Goal: Information Seeking & Learning: Learn about a topic

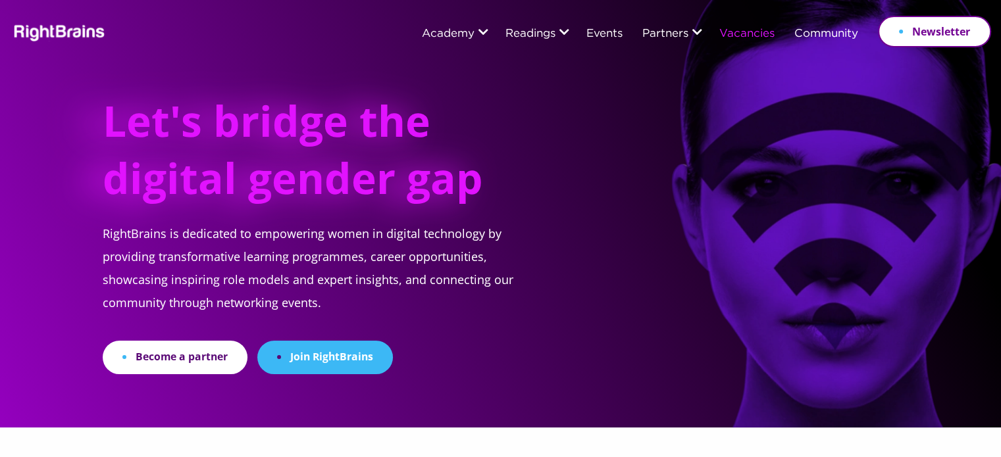
click at [738, 41] on li "Vacancies" at bounding box center [746, 34] width 75 height 34
click at [748, 31] on link "Vacancies" at bounding box center [746, 34] width 55 height 12
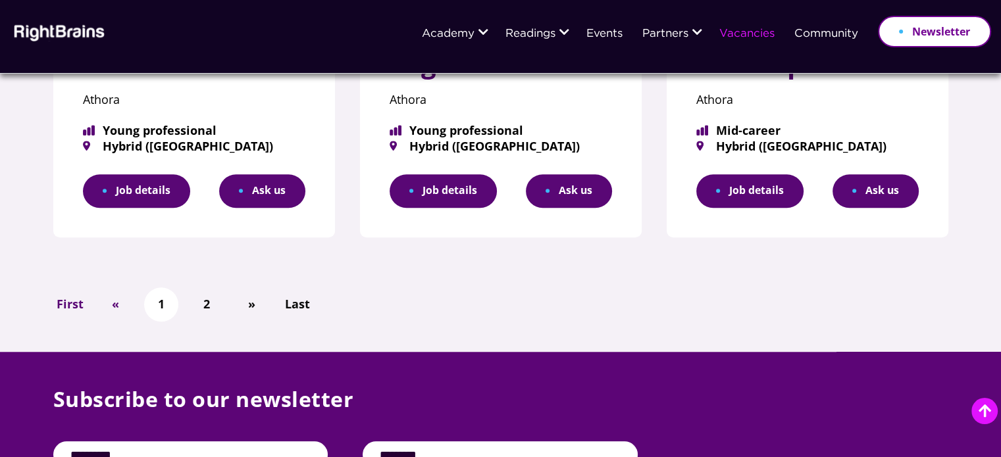
scroll to position [943, 0]
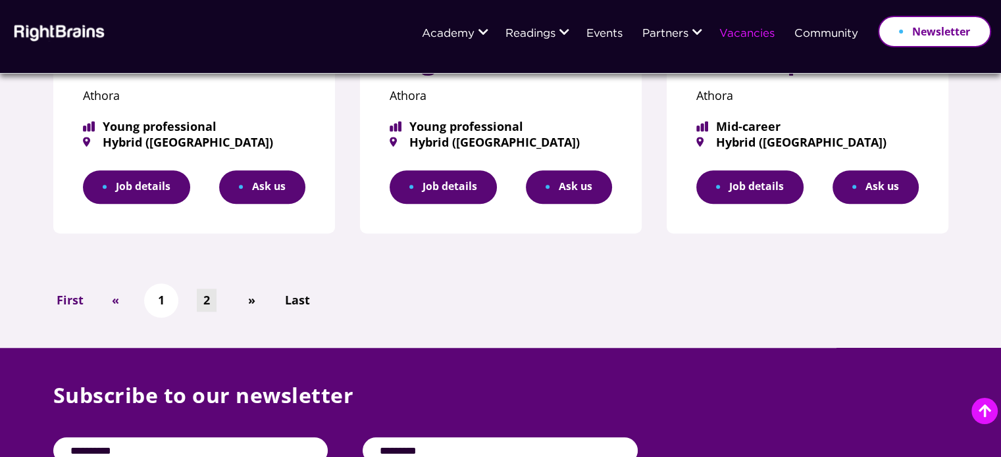
click at [208, 289] on link "2" at bounding box center [207, 300] width 20 height 23
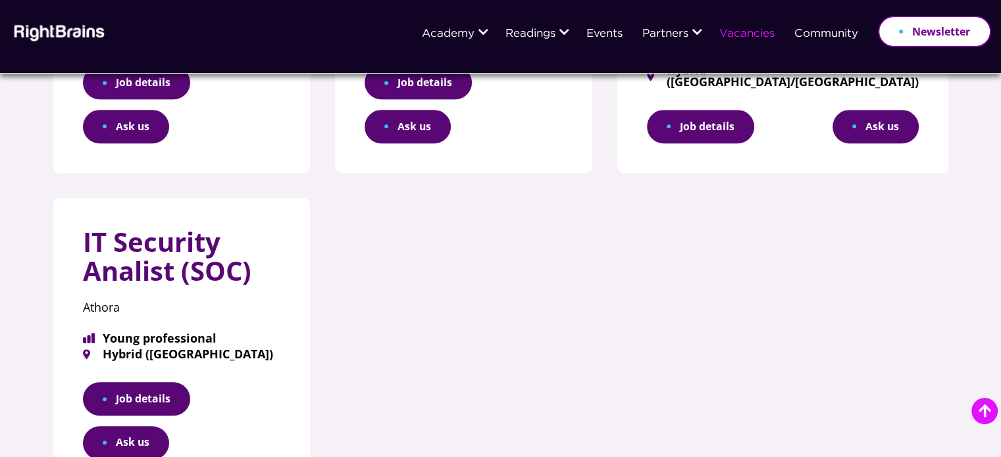
scroll to position [809, 0]
